Goal: Task Accomplishment & Management: Manage account settings

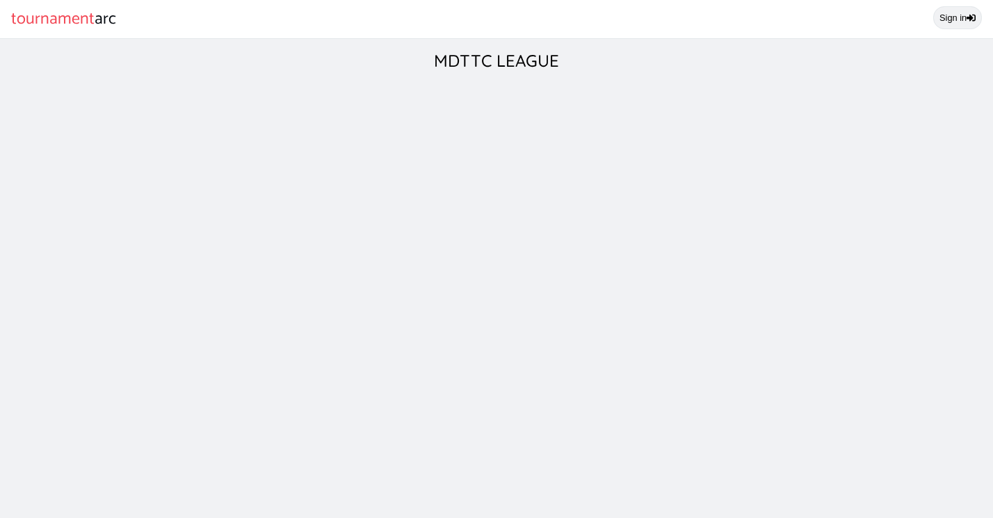
click at [944, 17] on link "Sign in" at bounding box center [957, 17] width 49 height 23
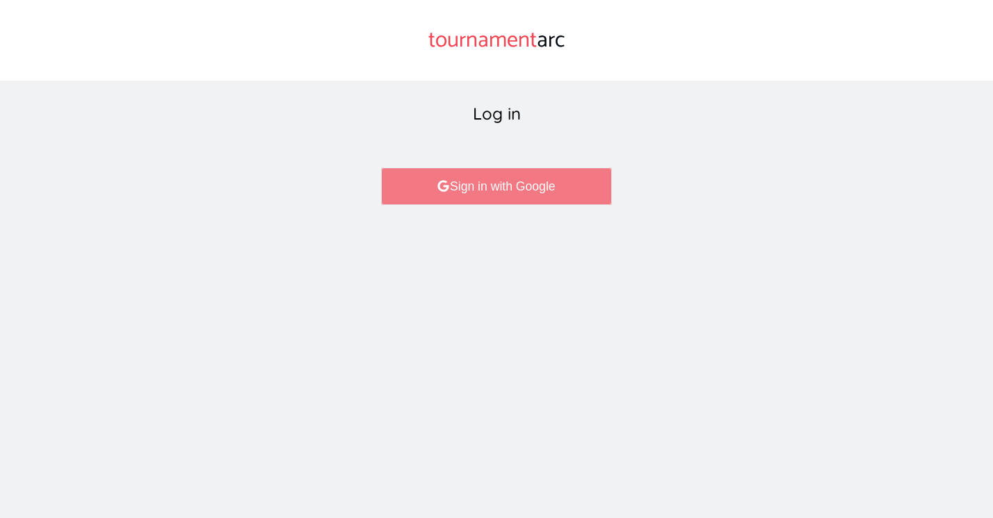
click at [488, 188] on link "Sign in with Google" at bounding box center [496, 187] width 230 height 38
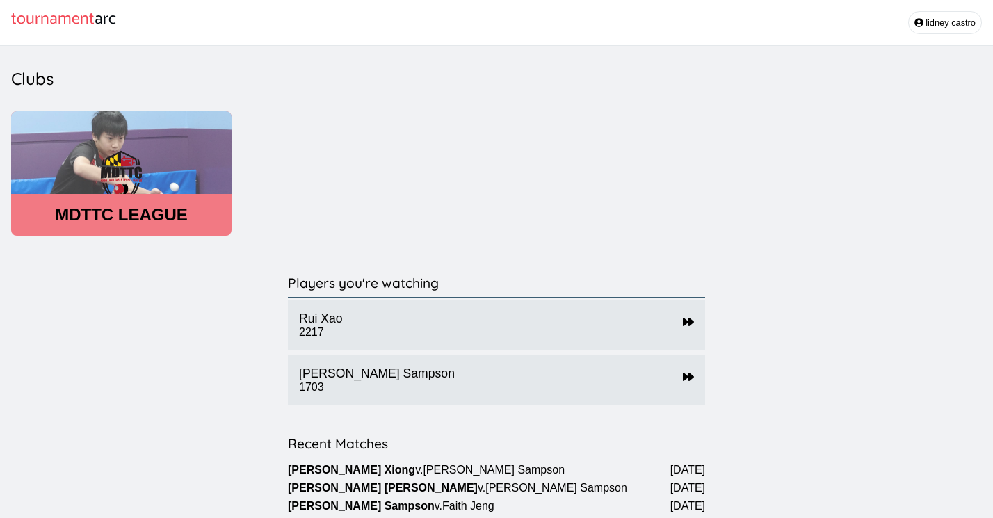
click at [127, 222] on header "MDTTC LEAGUE" at bounding box center [121, 214] width 220 height 19
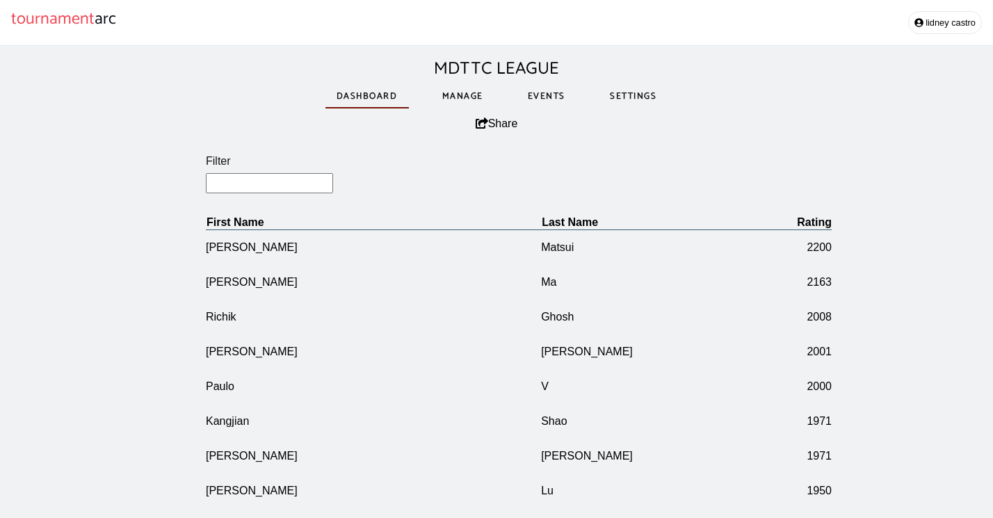
click at [470, 94] on link "Manage" at bounding box center [462, 96] width 63 height 48
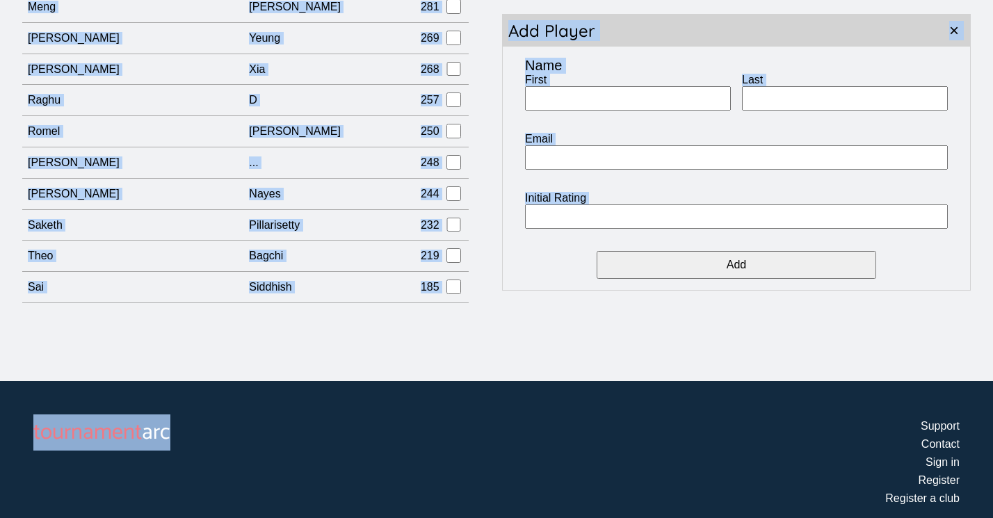
scroll to position [353, 0]
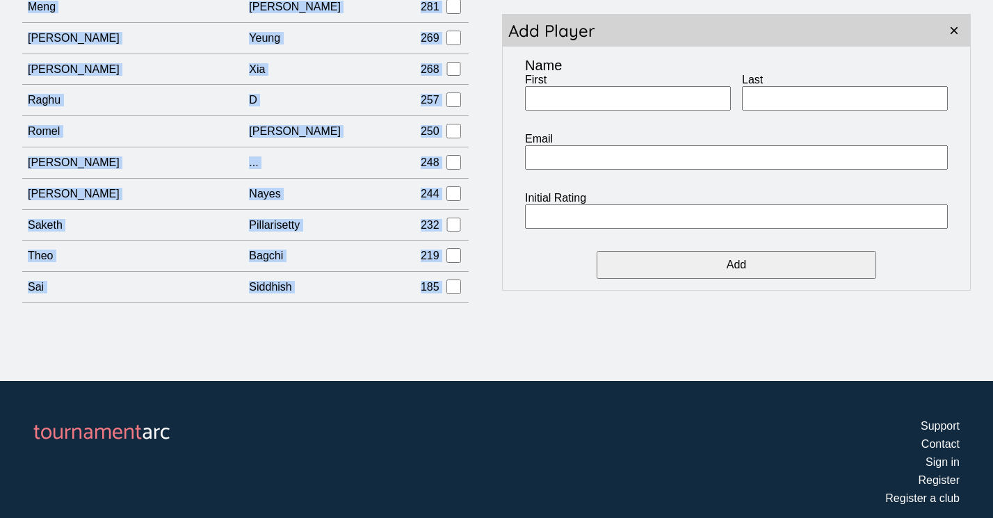
drag, startPoint x: 13, startPoint y: 221, endPoint x: 419, endPoint y: 241, distance: 406.5
click at [419, 241] on div "Filter Print First Name Last Name Rating [PERSON_NAME] 2200 [PERSON_NAME] 2163 …" at bounding box center [496, 44] width 993 height 563
copy div "Filter Print First Name Last Name Rating [PERSON_NAME] 2200 [PERSON_NAME] 2163 …"
